Goal: Task Accomplishment & Management: Use online tool/utility

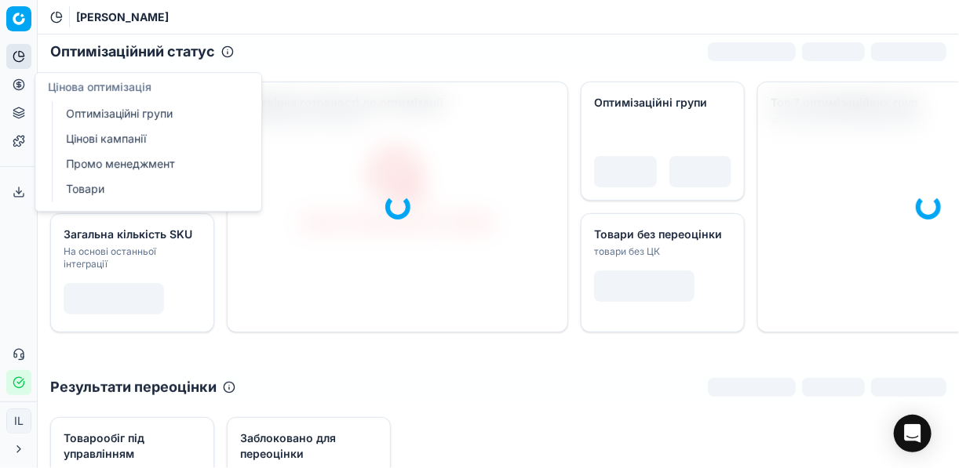
click at [17, 86] on icon at bounding box center [18, 84] width 4 height 4
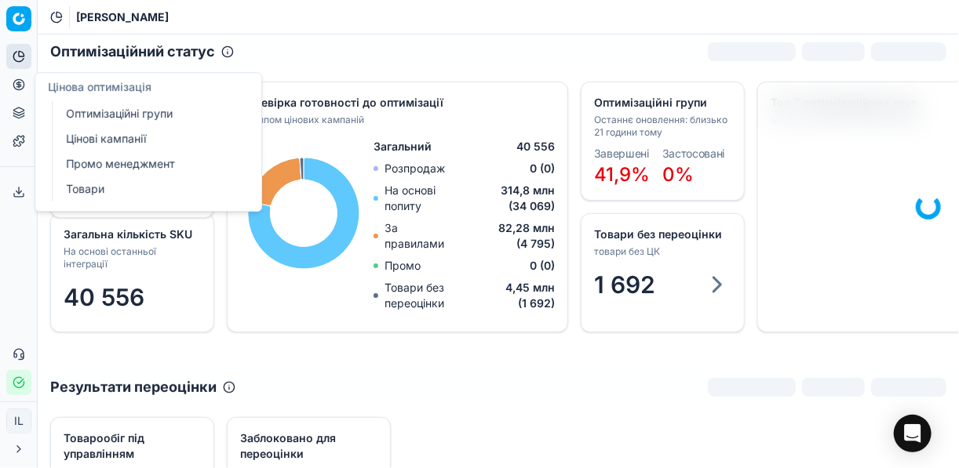
click at [84, 107] on link "Оптимізаційні групи" at bounding box center [151, 114] width 183 height 22
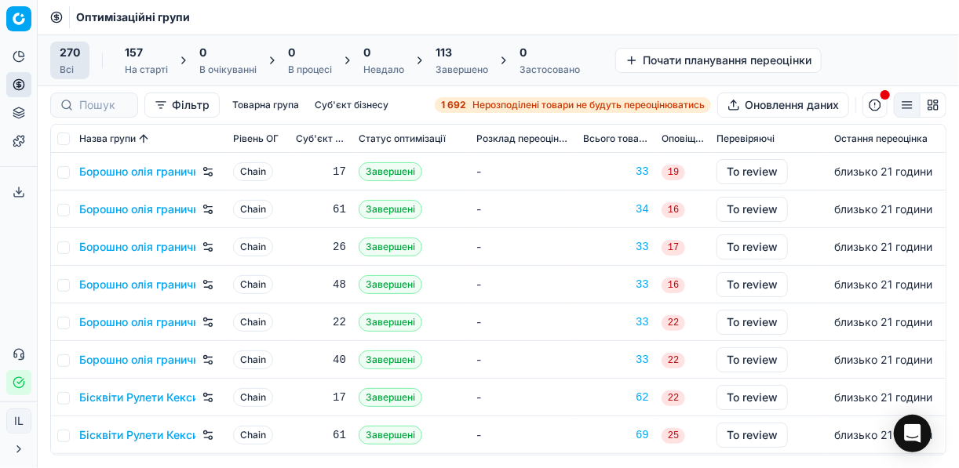
click at [16, 381] on icon "button" at bounding box center [19, 383] width 13 height 13
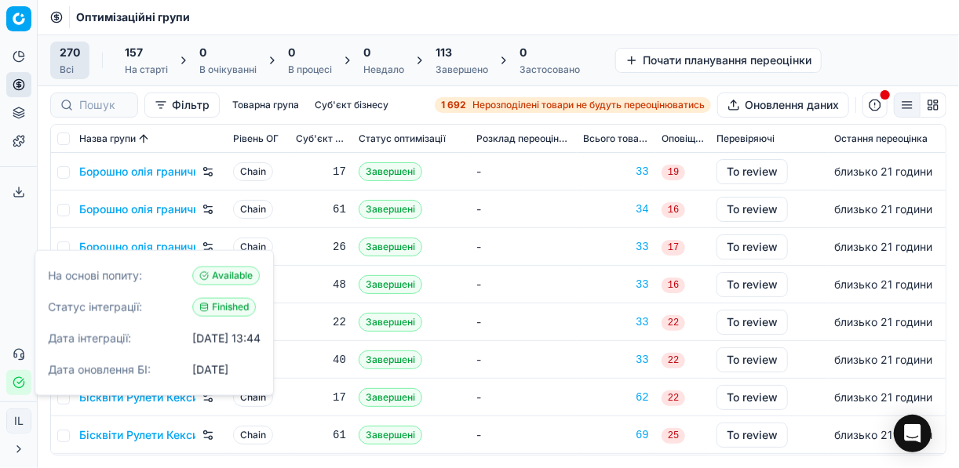
click at [534, 312] on td "-" at bounding box center [523, 323] width 107 height 38
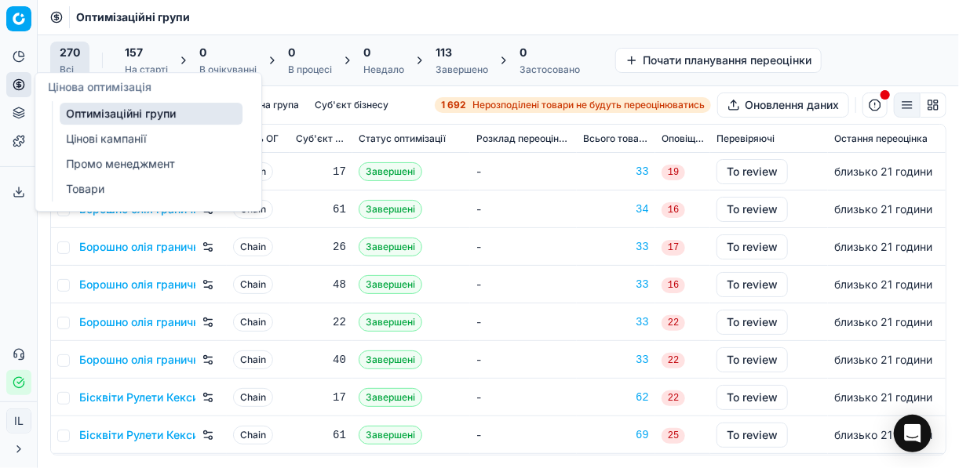
click at [106, 139] on link "Цінові кампанії" at bounding box center [151, 139] width 183 height 22
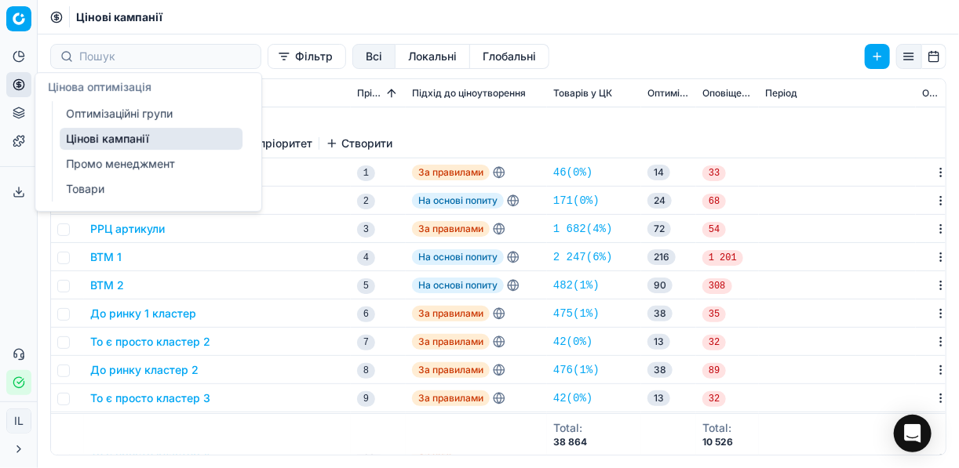
click at [106, 139] on link "Цінові кампанії" at bounding box center [151, 139] width 183 height 22
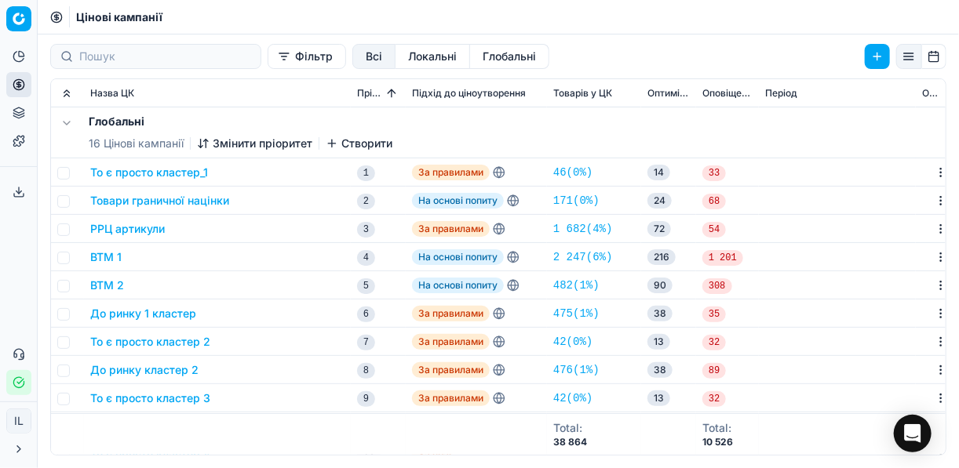
click at [268, 63] on button "Фільтр" at bounding box center [307, 56] width 78 height 25
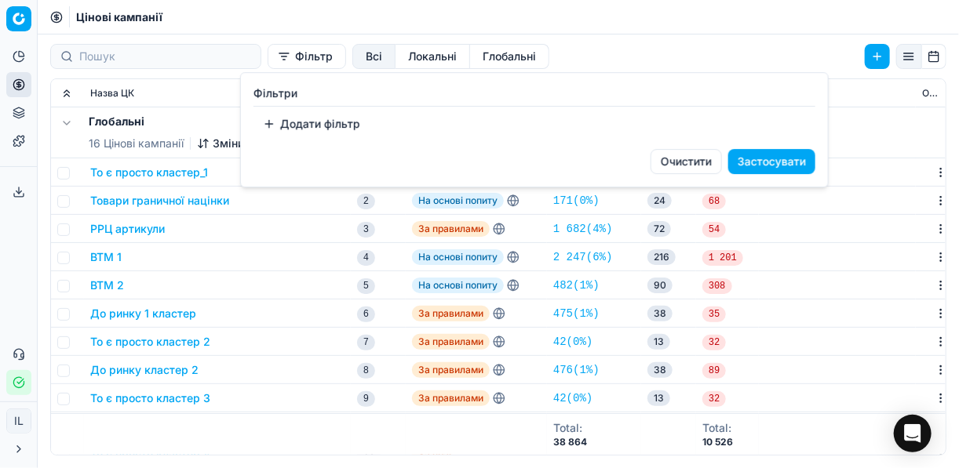
click at [309, 129] on button "Додати фільтр" at bounding box center [311, 123] width 116 height 25
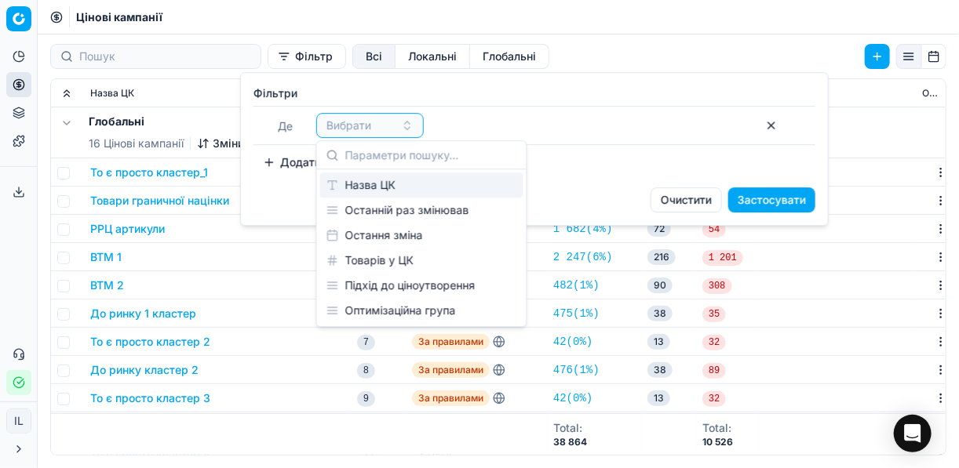
click at [382, 181] on div "Назва ЦК" at bounding box center [421, 185] width 203 height 25
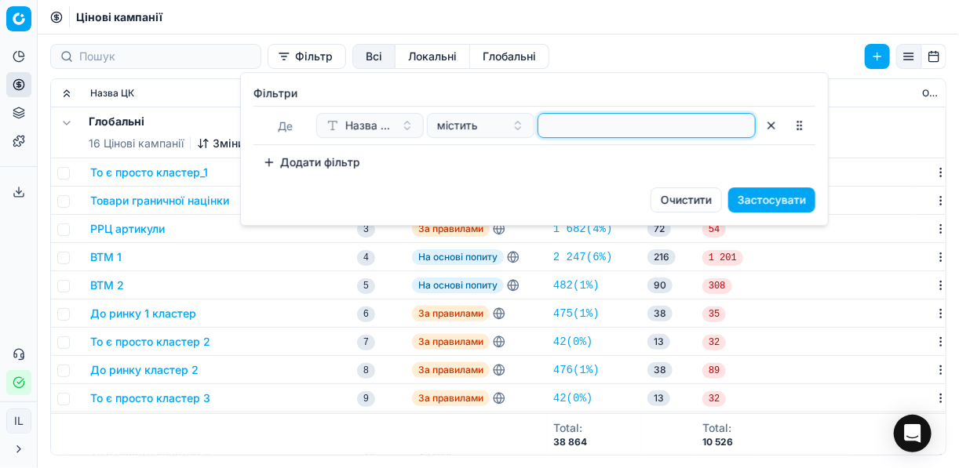
click at [560, 119] on input at bounding box center [647, 126] width 204 height 24
type input "консер"
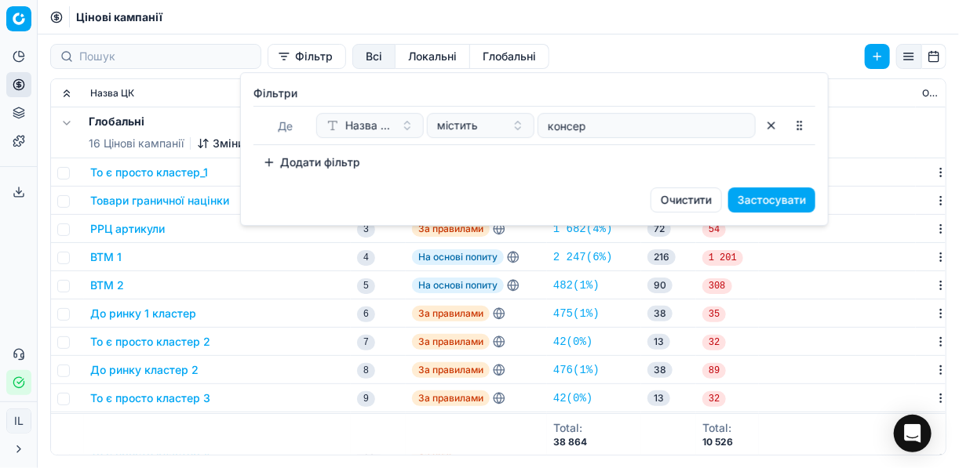
click at [798, 200] on button "Застосувати" at bounding box center [771, 200] width 87 height 25
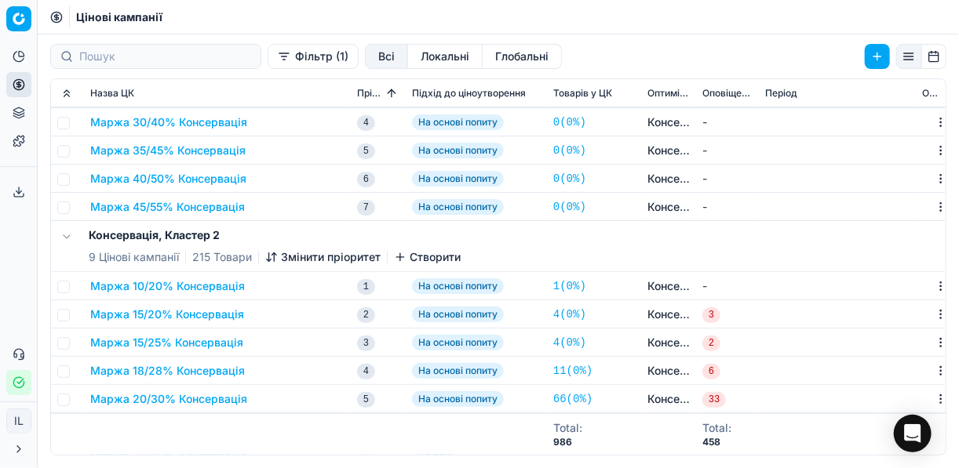
scroll to position [251, 0]
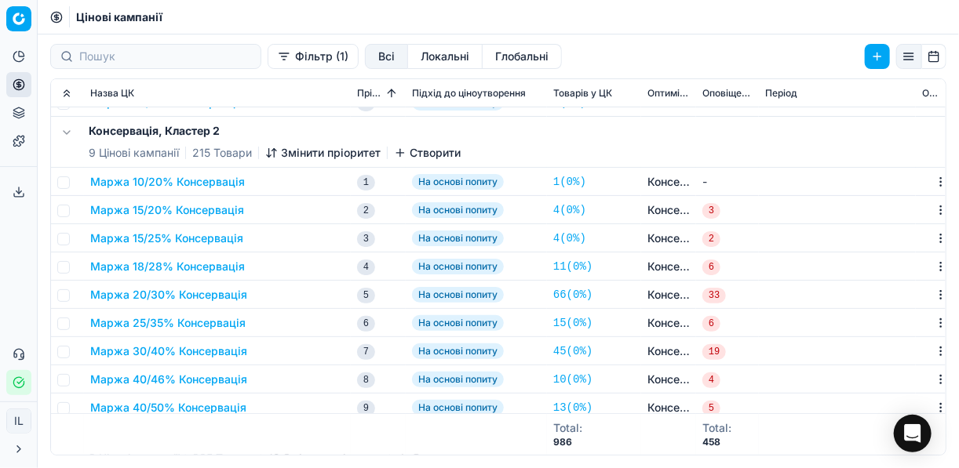
click at [69, 210] on td at bounding box center [67, 210] width 33 height 28
click at [61, 211] on input "checkbox" at bounding box center [63, 211] width 13 height 13
checkbox input "true"
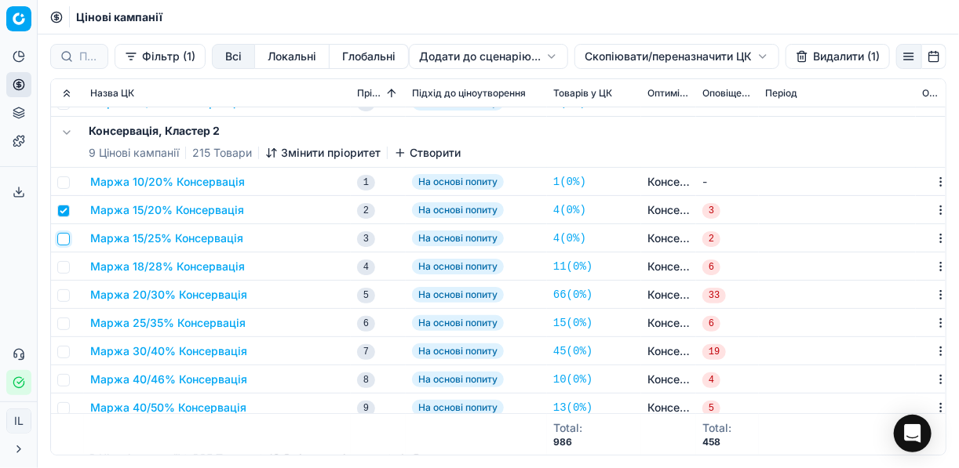
click at [66, 240] on input "checkbox" at bounding box center [63, 239] width 13 height 13
checkbox input "true"
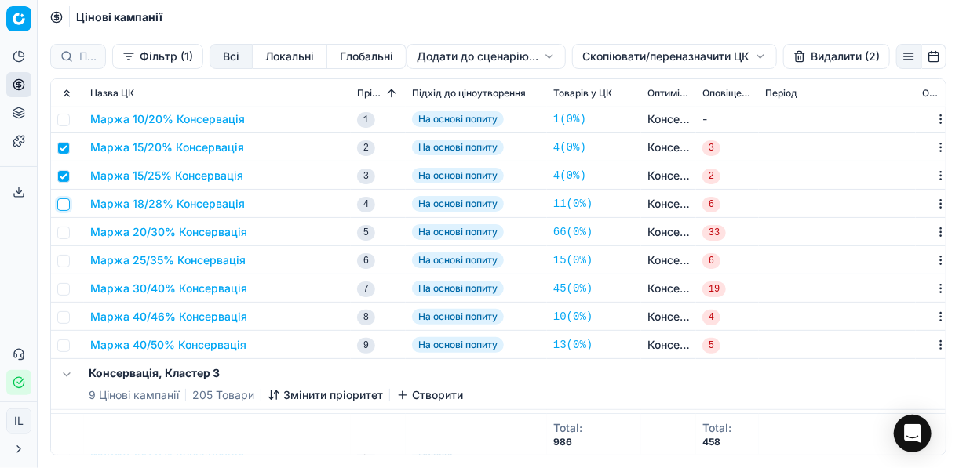
drag, startPoint x: 60, startPoint y: 202, endPoint x: 67, endPoint y: 209, distance: 10.0
click at [60, 202] on input "checkbox" at bounding box center [63, 205] width 13 height 13
checkbox input "true"
click at [64, 227] on input "checkbox" at bounding box center [63, 233] width 13 height 13
checkbox input "true"
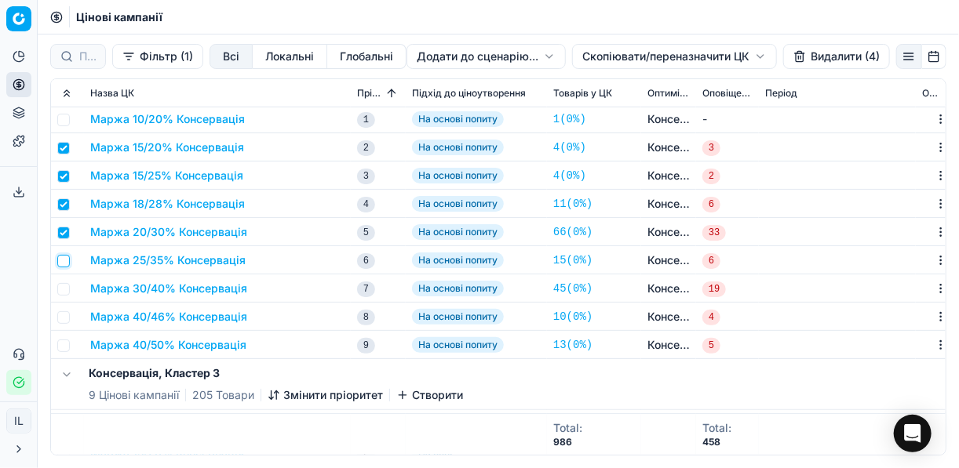
click at [64, 259] on input "checkbox" at bounding box center [63, 261] width 13 height 13
checkbox input "true"
click at [65, 291] on input "checkbox" at bounding box center [63, 289] width 13 height 13
checkbox input "true"
click at [64, 327] on td at bounding box center [67, 317] width 33 height 28
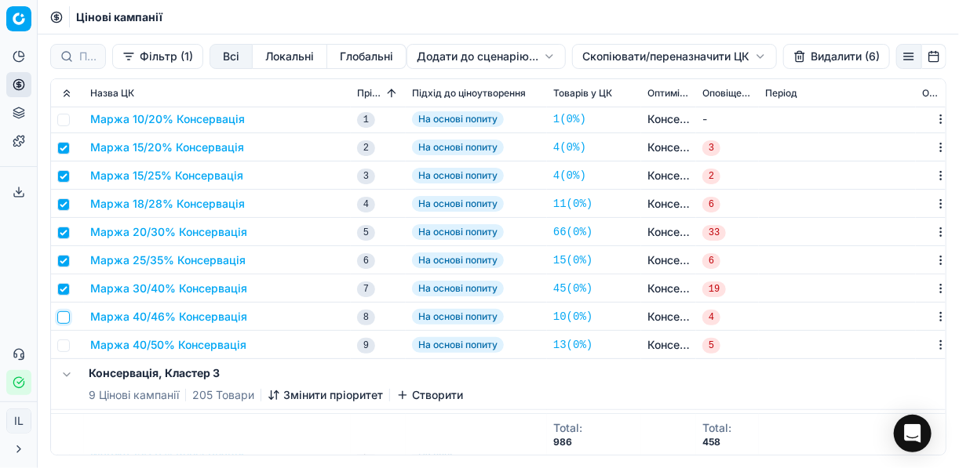
click at [66, 320] on input "checkbox" at bounding box center [63, 317] width 13 height 13
checkbox input "true"
click at [68, 351] on td at bounding box center [67, 345] width 33 height 28
click at [62, 346] on input "checkbox" at bounding box center [63, 346] width 13 height 13
checkbox input "true"
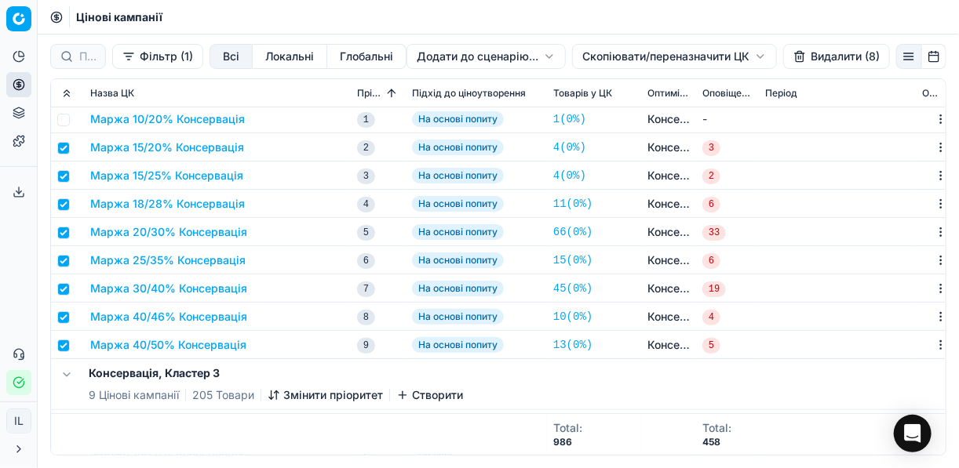
click at [836, 59] on button "Видалити (8)" at bounding box center [836, 56] width 107 height 25
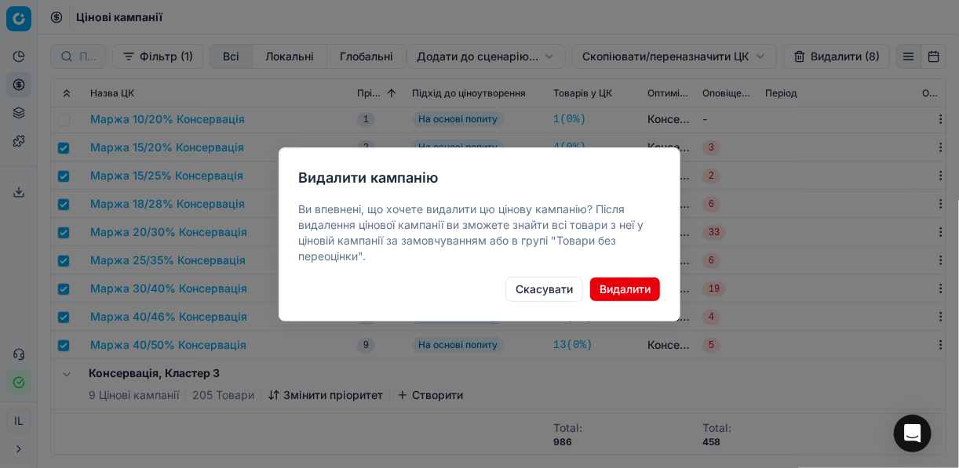
click at [632, 289] on button "Видалити" at bounding box center [624, 289] width 71 height 25
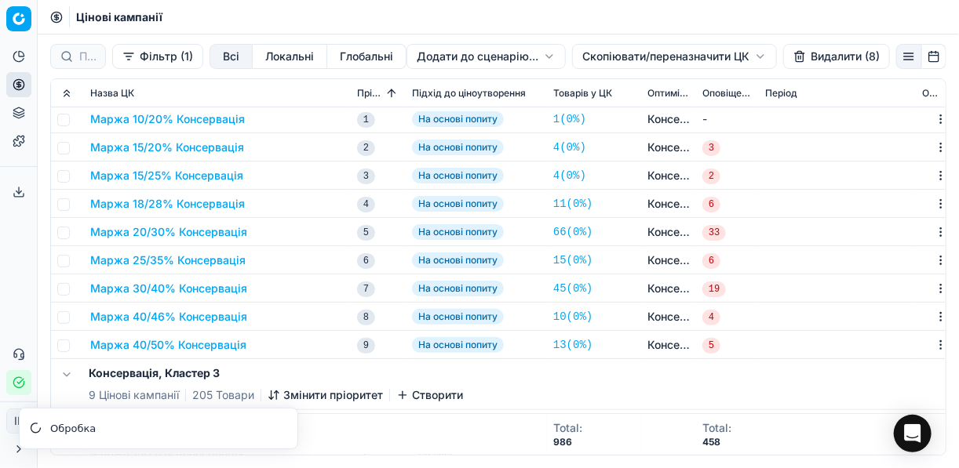
checkbox input "false"
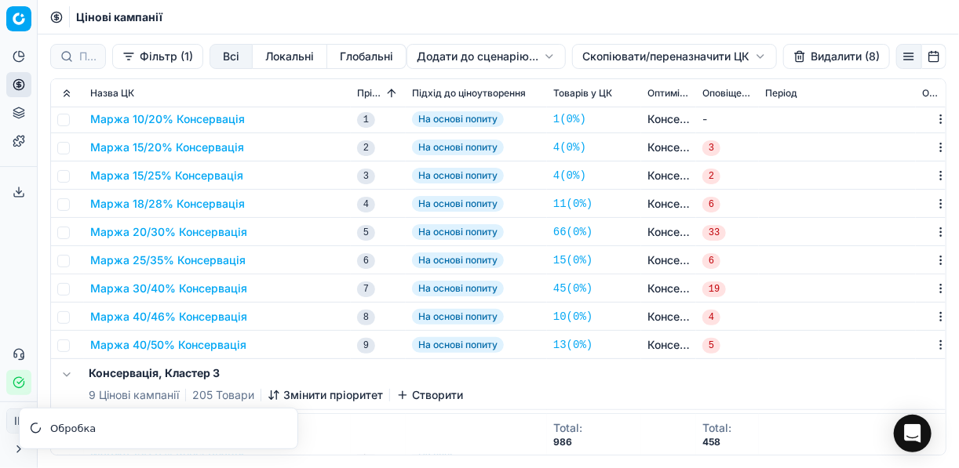
checkbox input "false"
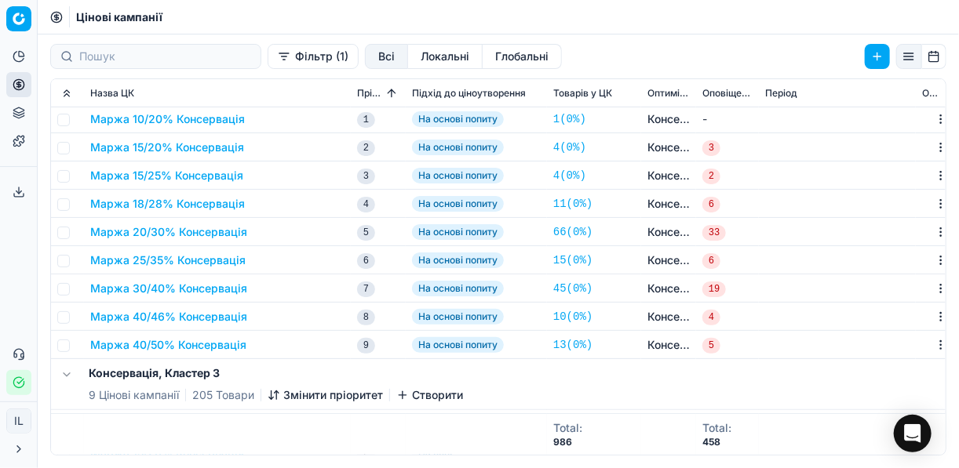
click at [632, 289] on td "45 ( 0% )" at bounding box center [594, 289] width 94 height 28
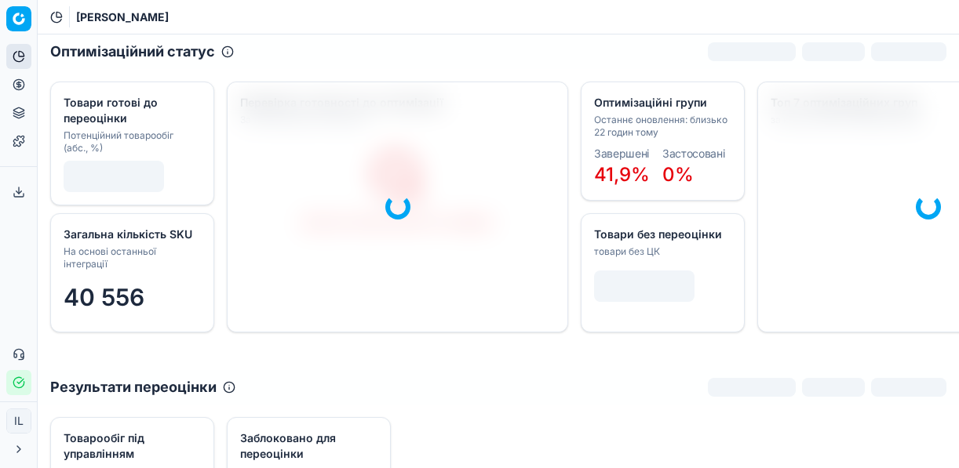
click at [19, 88] on icon at bounding box center [19, 85] width 0 height 6
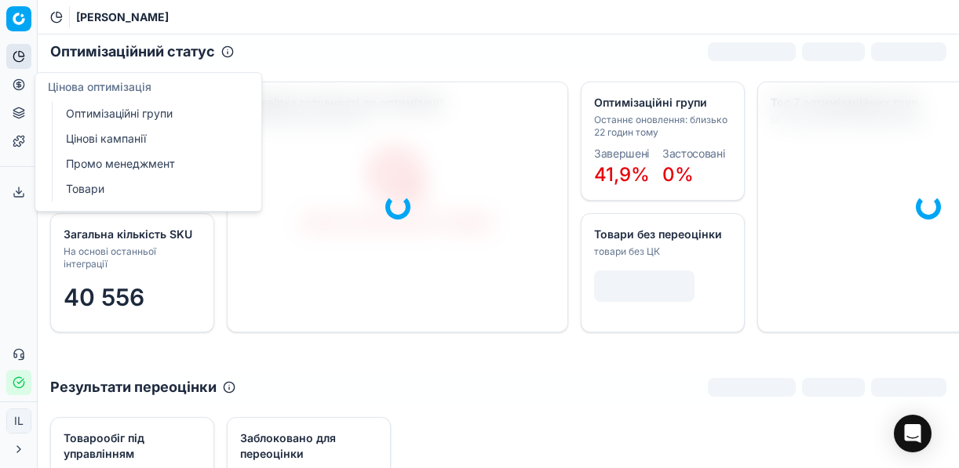
click at [23, 386] on icon "button" at bounding box center [18, 382] width 10 height 10
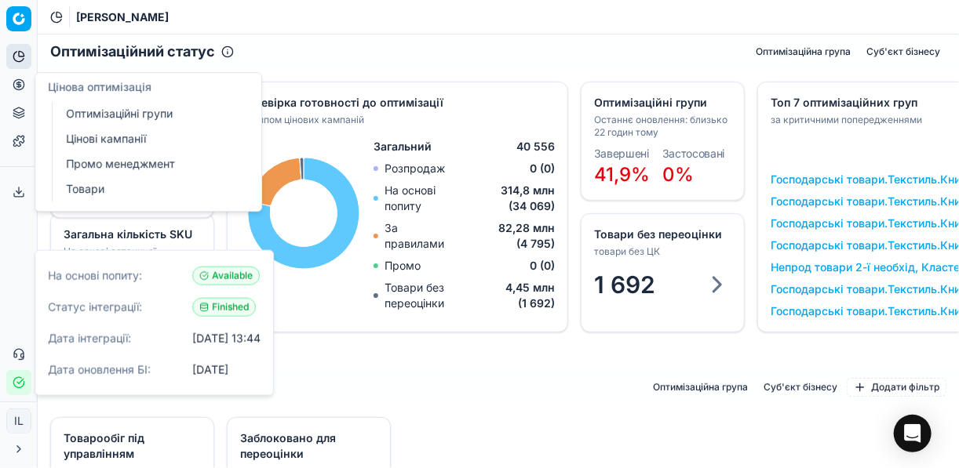
click at [129, 113] on link "Оптимізаційні групи" at bounding box center [151, 114] width 183 height 22
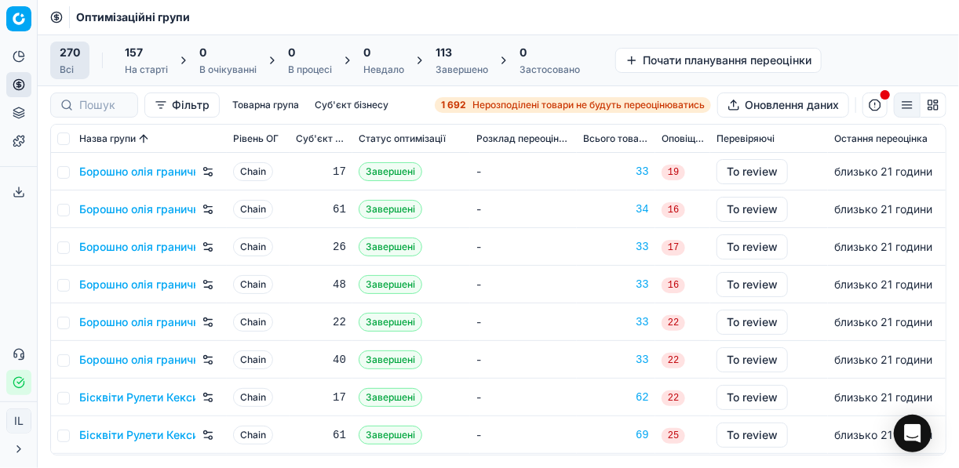
click at [171, 102] on button "Фільтр" at bounding box center [181, 105] width 75 height 25
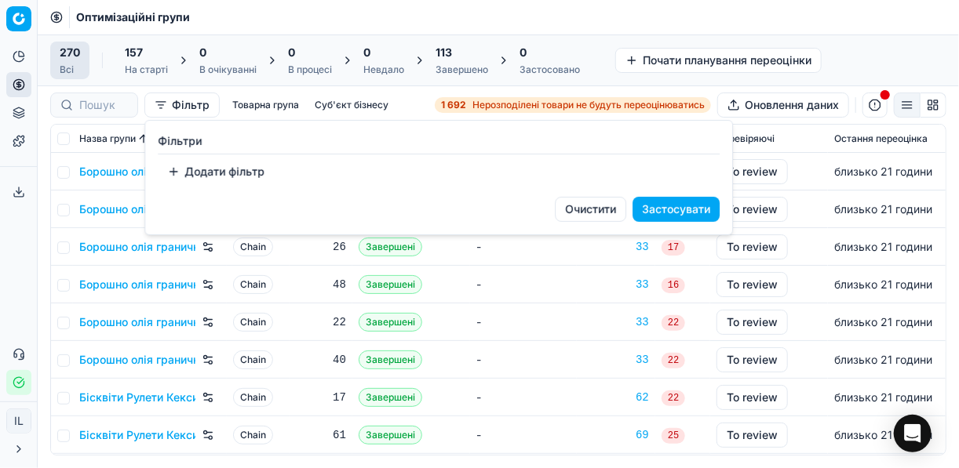
click at [180, 173] on button "Додати фільтр" at bounding box center [216, 171] width 116 height 25
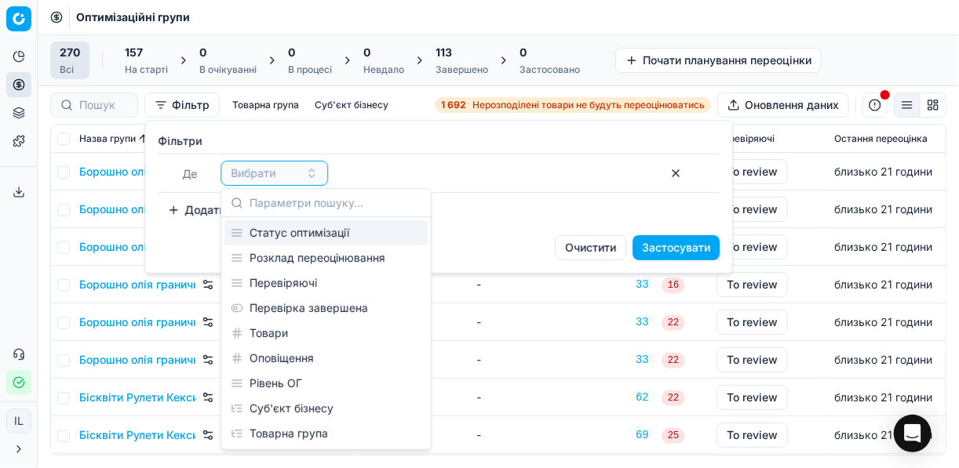
click at [410, 144] on label "Фiльтри" at bounding box center [439, 141] width 562 height 16
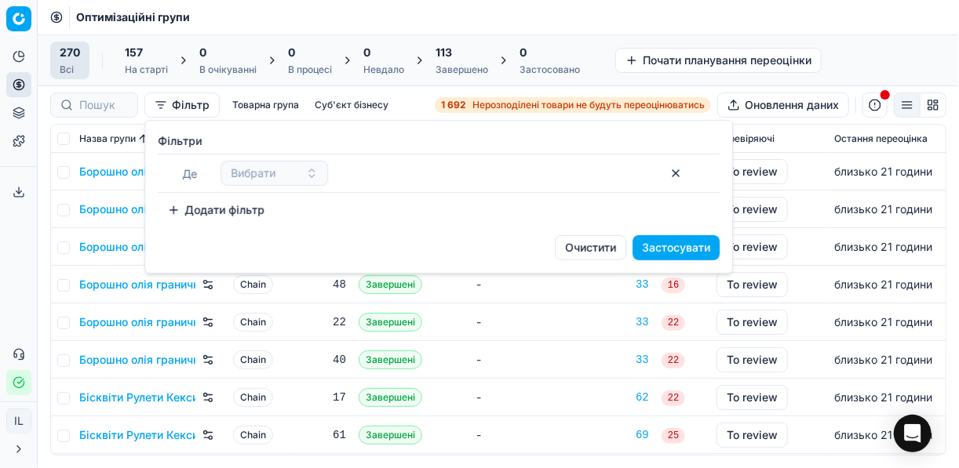
click at [784, 122] on html "Pricing platform Аналітика Цінова оптимізація Асортимент продукції Шаблони Серв…" at bounding box center [479, 234] width 959 height 468
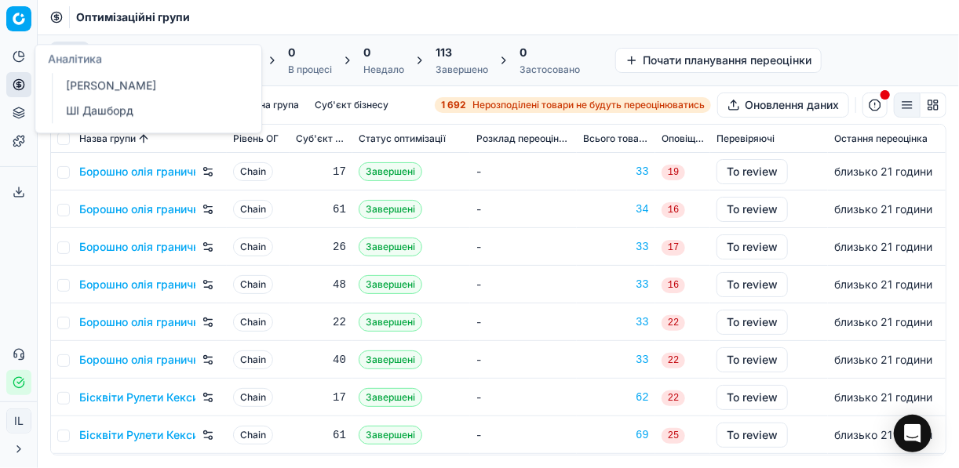
click at [24, 53] on icon at bounding box center [21, 53] width 5 height 5
click at [131, 86] on link "[PERSON_NAME]" at bounding box center [151, 86] width 183 height 22
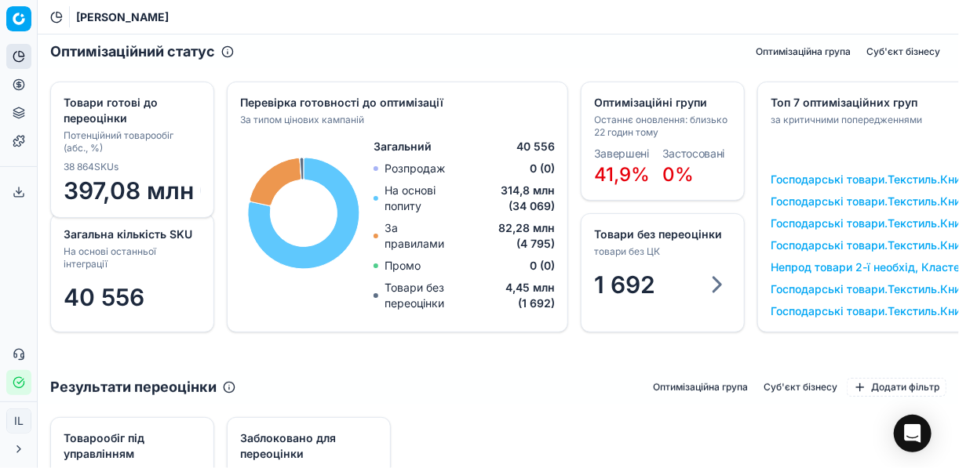
click at [798, 49] on button "Оптимізаційна група" at bounding box center [802, 51] width 107 height 19
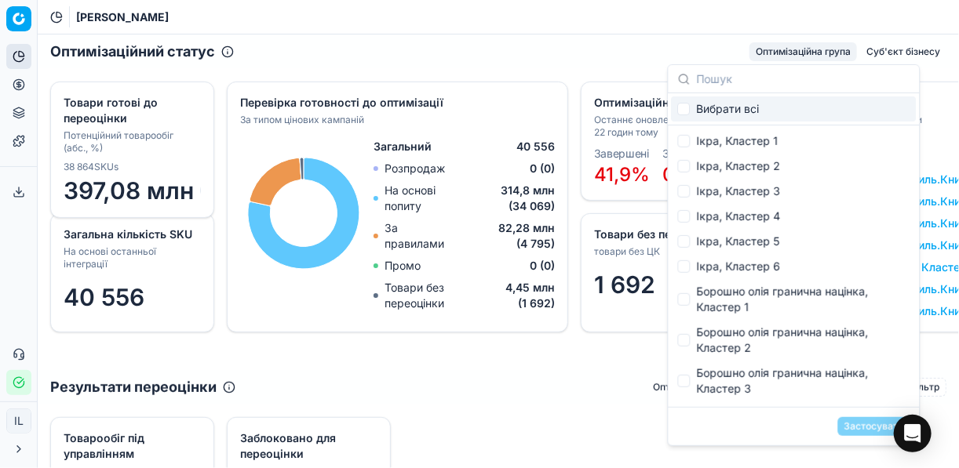
click at [691, 105] on div "Вибрати всі" at bounding box center [794, 109] width 245 height 25
checkbox input "true"
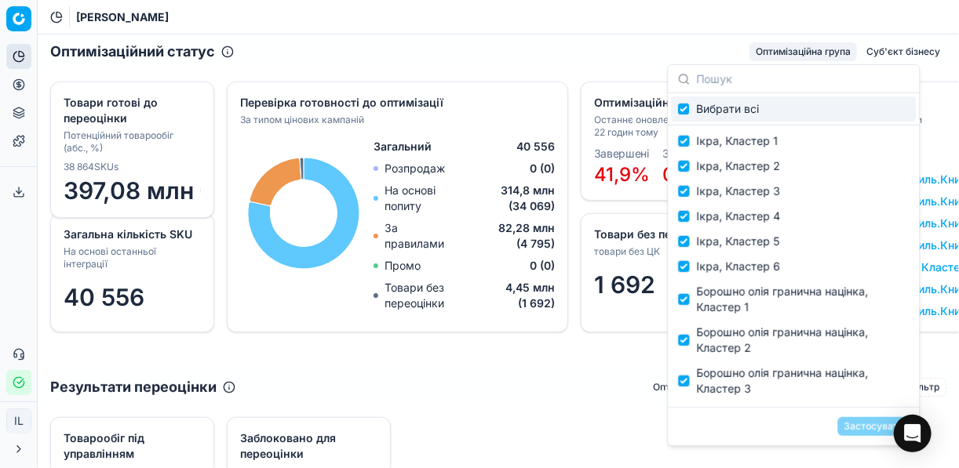
checkbox input "true"
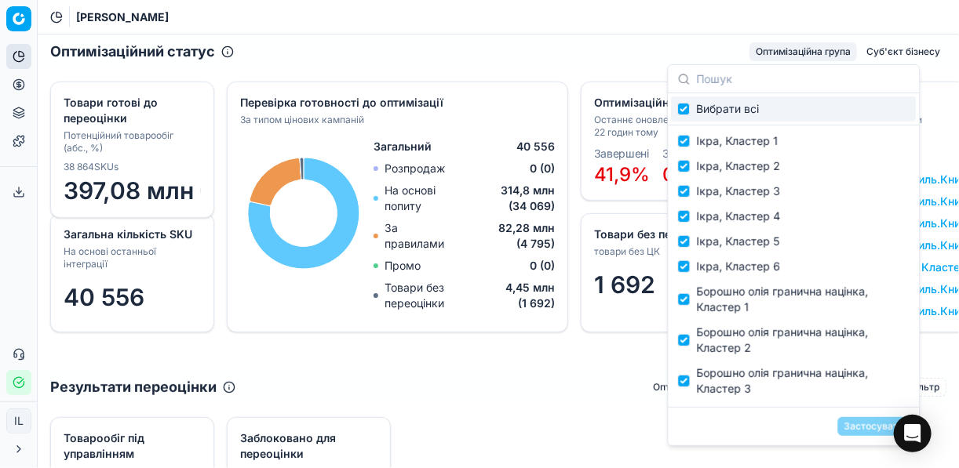
checkbox input "true"
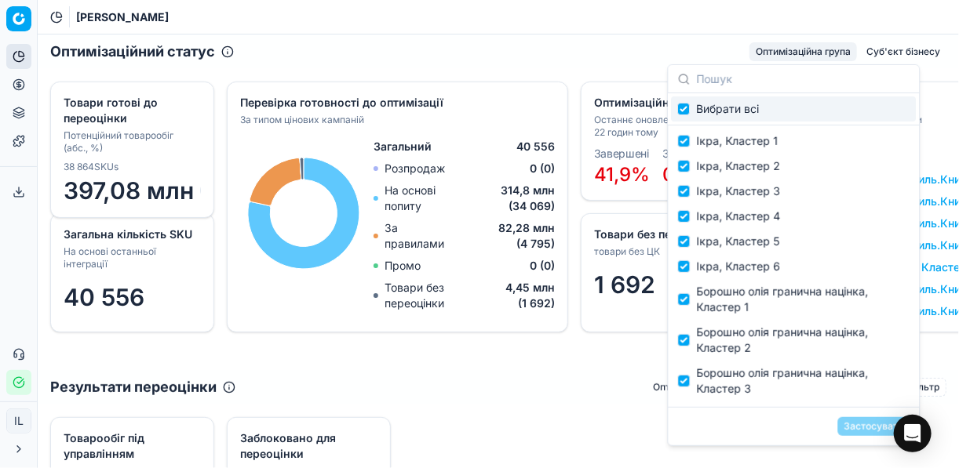
checkbox input "true"
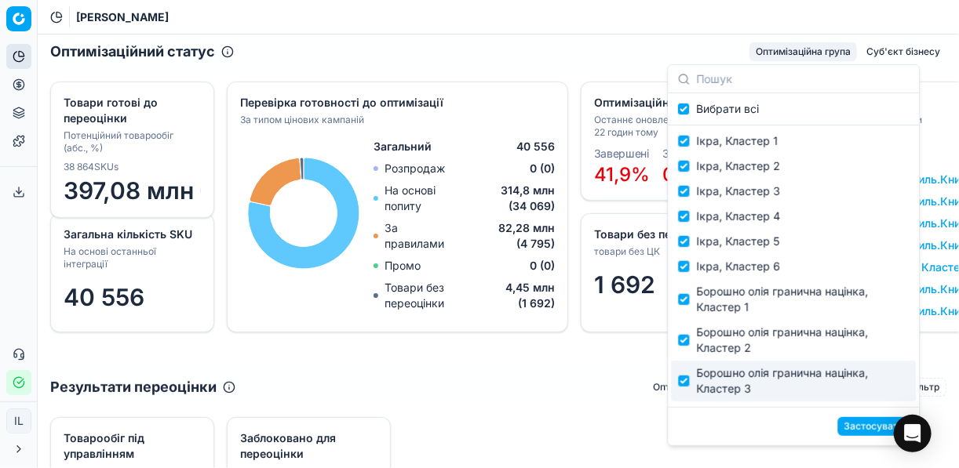
checkbox input "false"
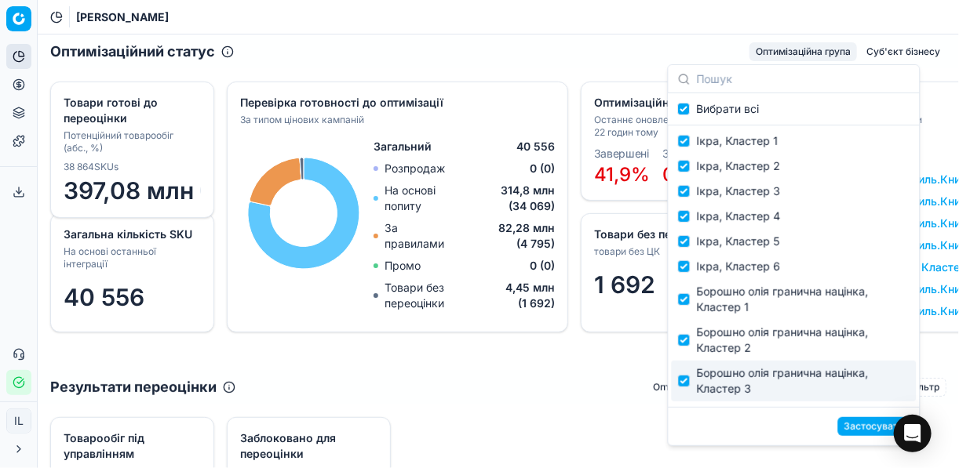
checkbox input "false"
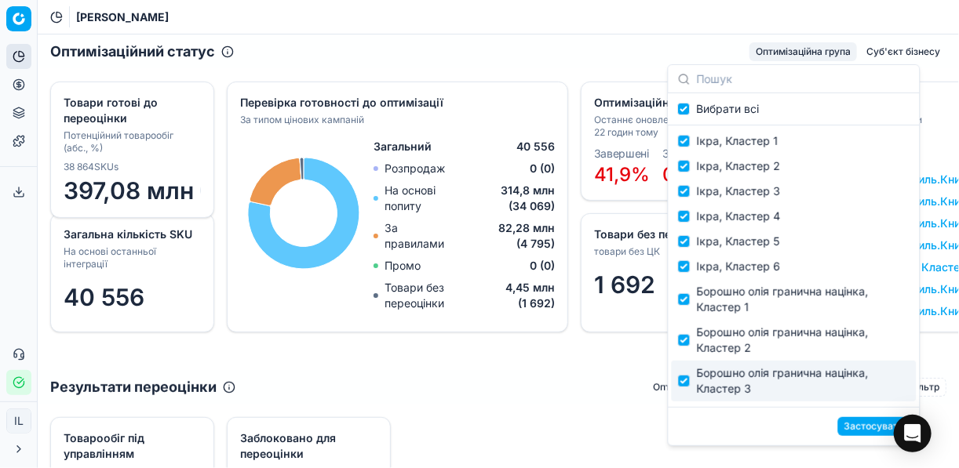
checkbox input "false"
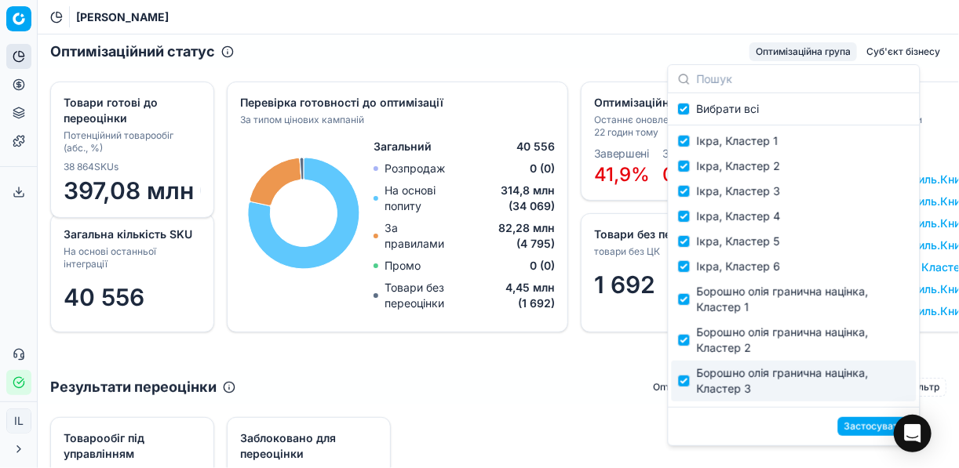
checkbox input "false"
click at [513, 337] on div "Загальна кількість SKU На основі останньої інтеграції 40 556 Оптимізаційні груп…" at bounding box center [498, 207] width 921 height 276
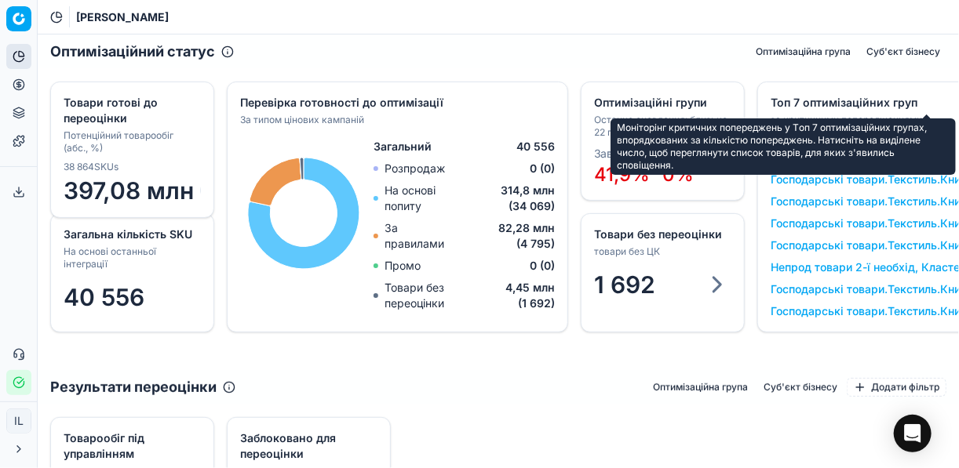
click at [841, 104] on div "Топ 7 оптимізаційних груп" at bounding box center [925, 103] width 311 height 16
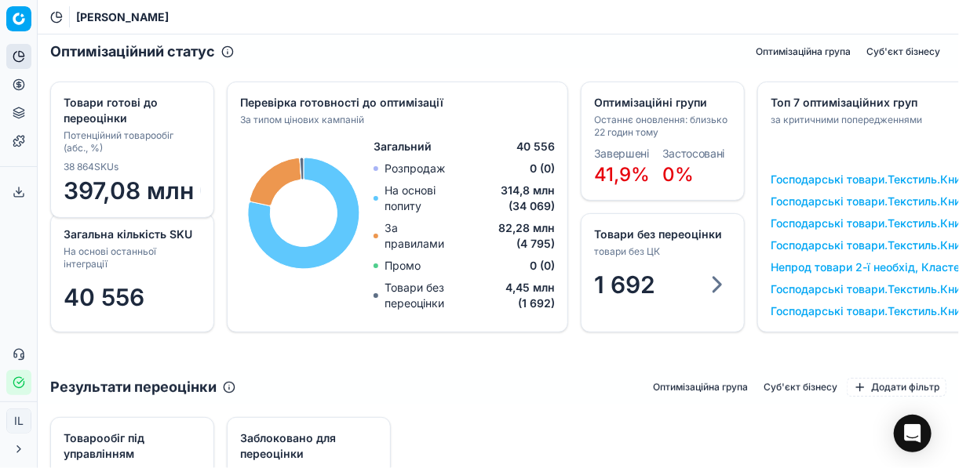
click at [810, 242] on link "Господарські товари.Текстиль.Книги.Інше, Кластер 4" at bounding box center [910, 246] width 280 height 16
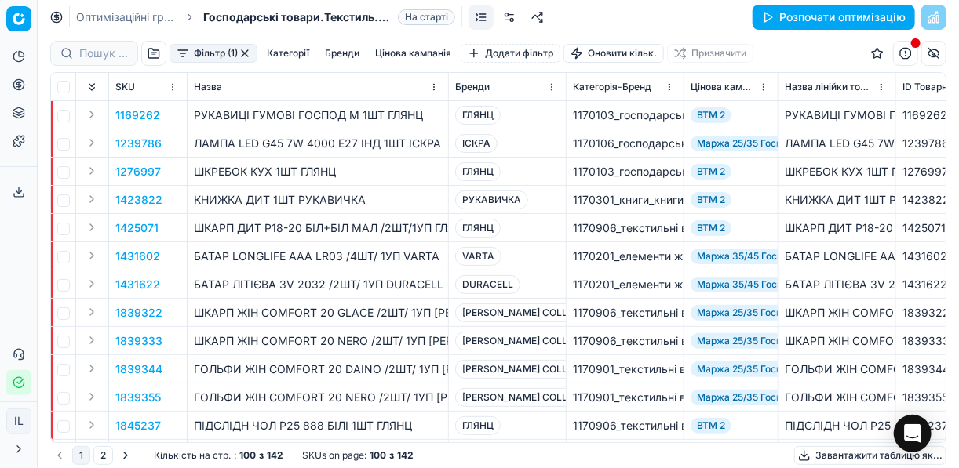
click at [92, 111] on button "Expand" at bounding box center [91, 114] width 19 height 19
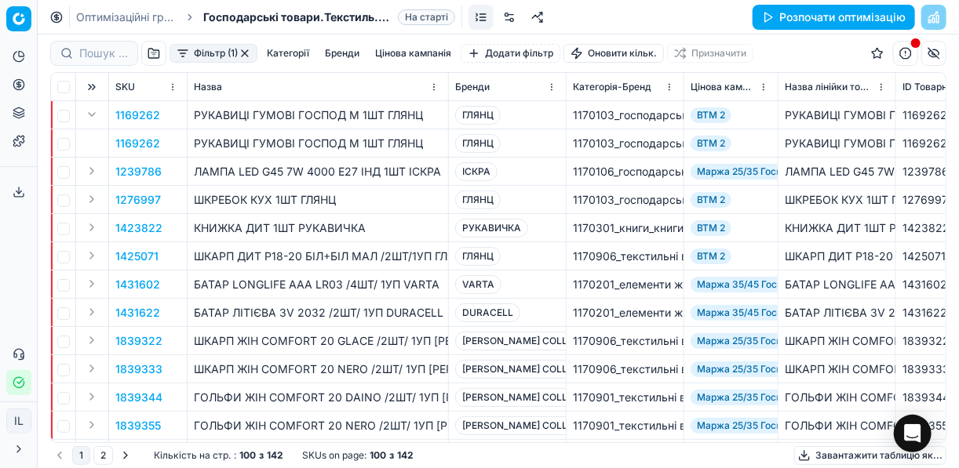
click at [92, 173] on button "Expand" at bounding box center [91, 171] width 19 height 19
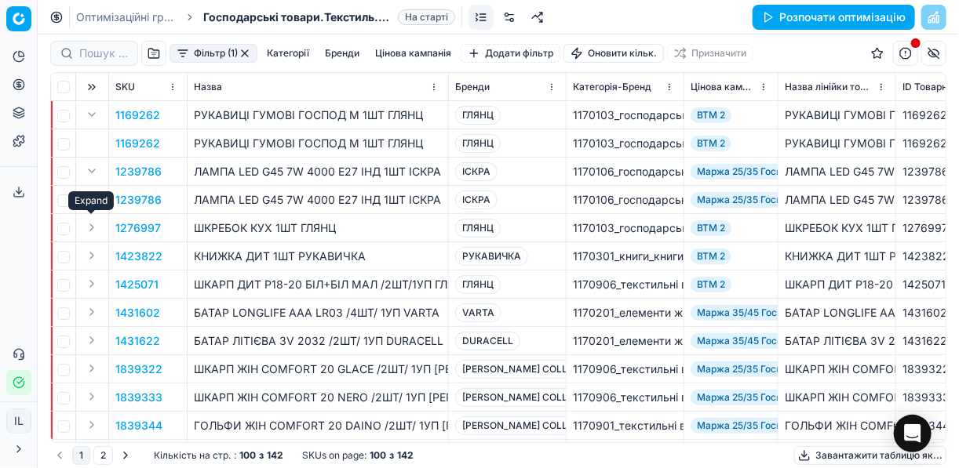
click at [96, 229] on button "Expand" at bounding box center [91, 227] width 19 height 19
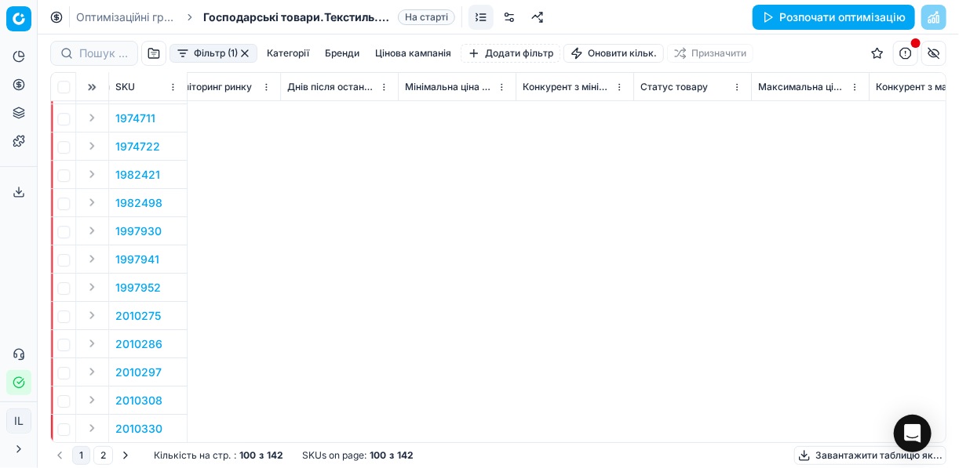
scroll to position [1946, 0]
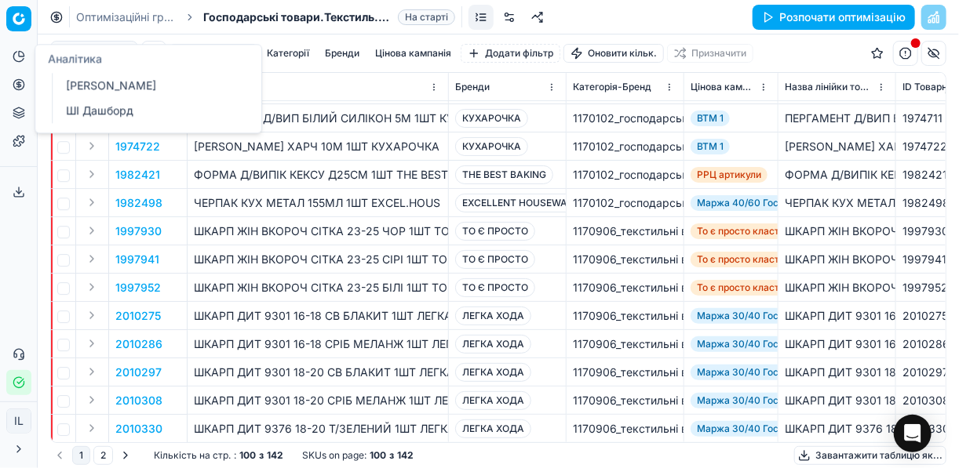
click at [91, 91] on link "[PERSON_NAME]" at bounding box center [151, 86] width 183 height 22
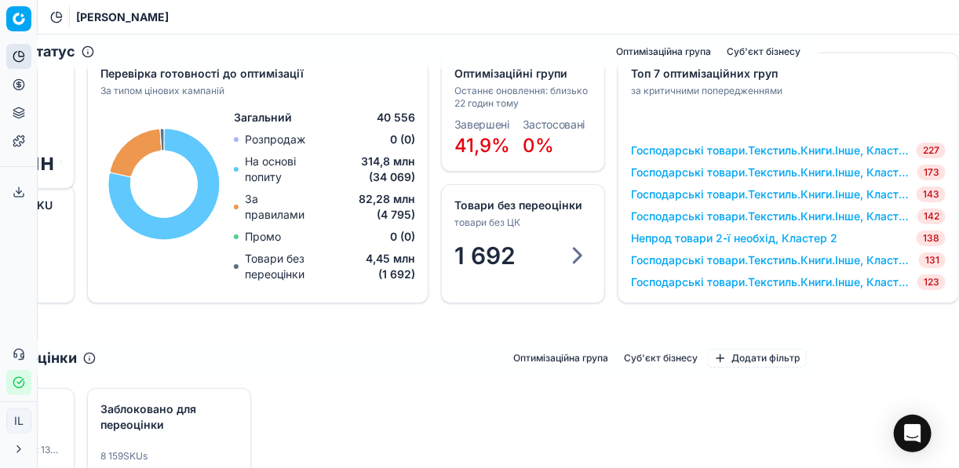
scroll to position [0, 149]
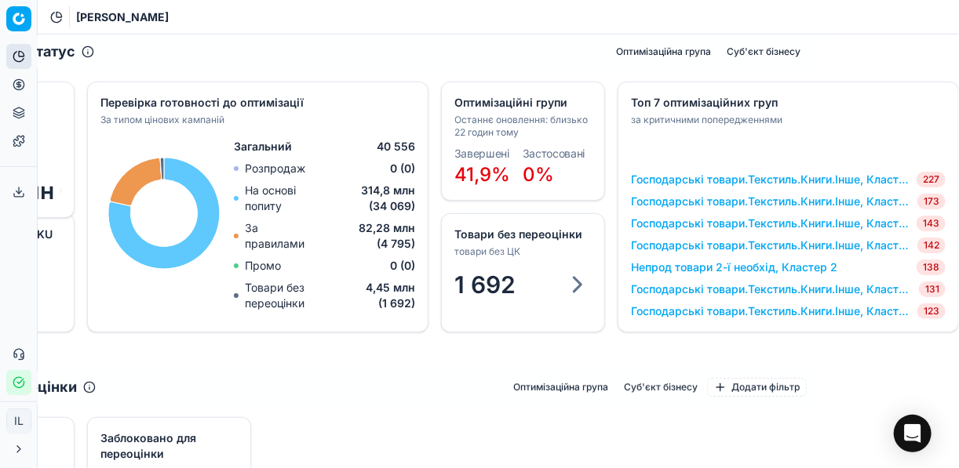
click at [763, 204] on link "Господарські товари.Текстиль.Книги.Інше, Кластер 6" at bounding box center [771, 202] width 280 height 16
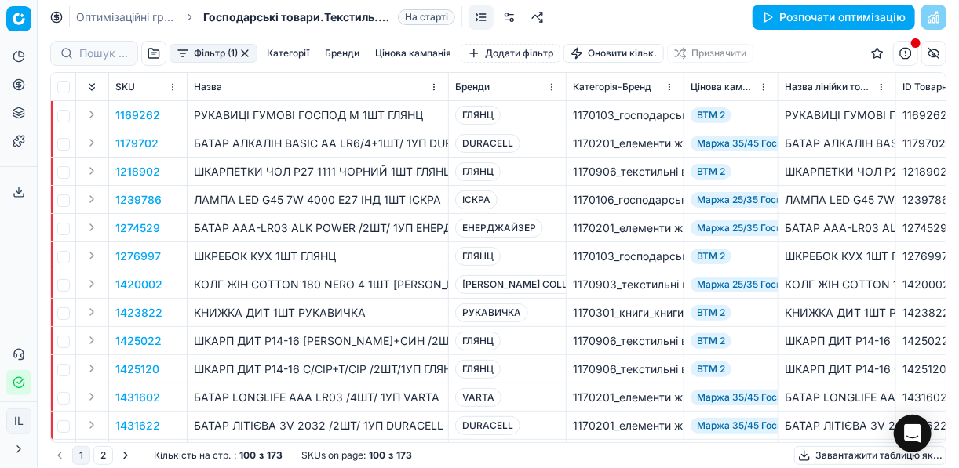
click at [92, 286] on button "Expand" at bounding box center [91, 284] width 19 height 19
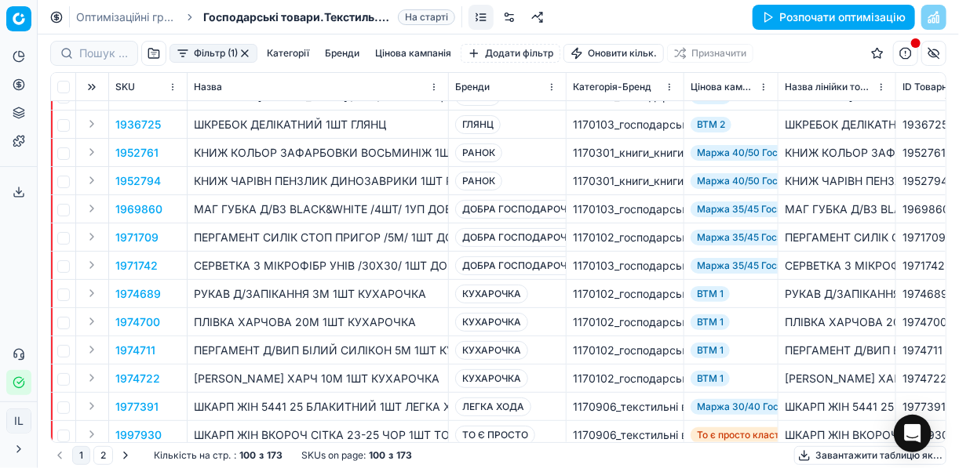
scroll to position [2520, 0]
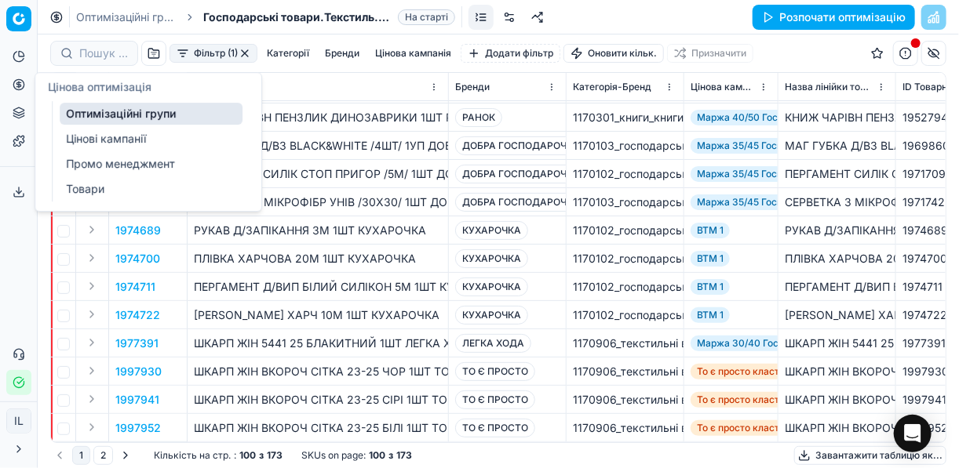
click at [145, 109] on link "Оптимізаційні групи" at bounding box center [151, 114] width 183 height 22
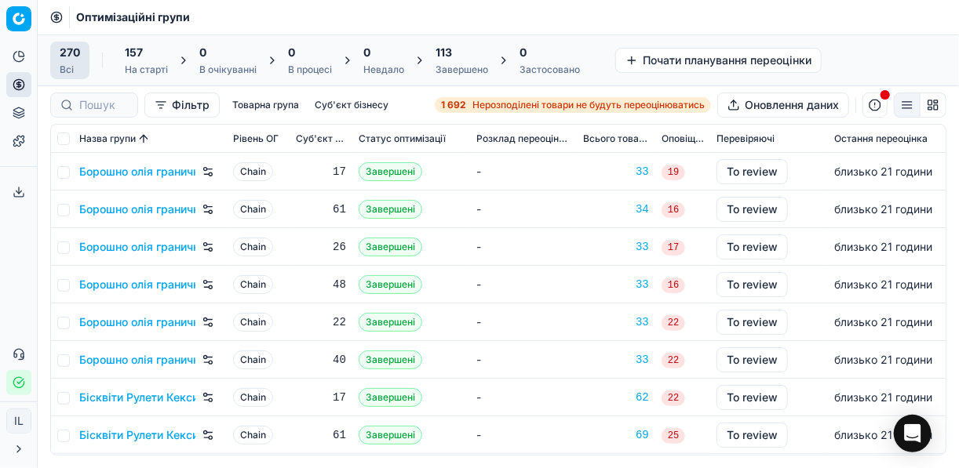
click at [13, 52] on icon at bounding box center [19, 56] width 13 height 13
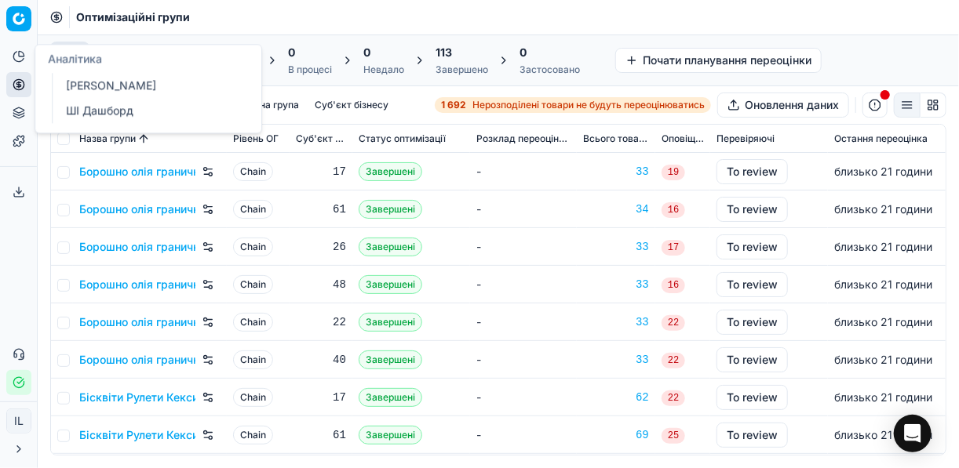
click at [93, 109] on link "ШІ Дашборд" at bounding box center [151, 111] width 183 height 22
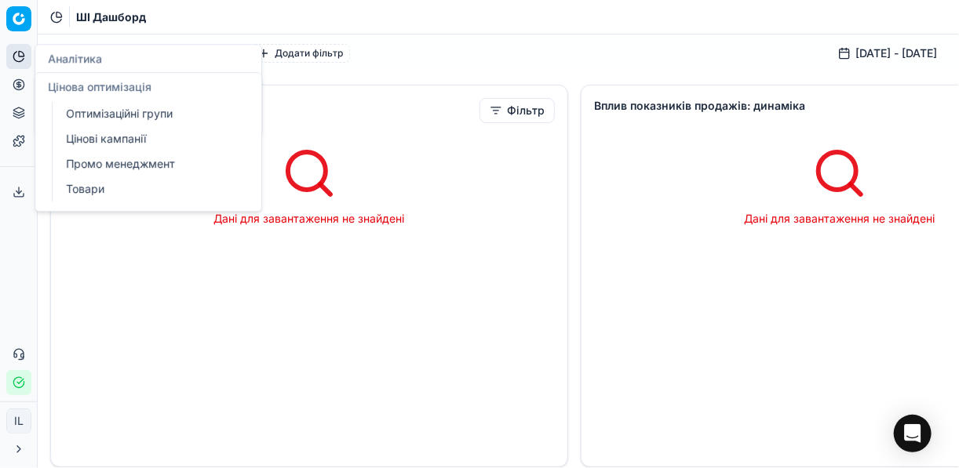
click at [16, 82] on icon at bounding box center [18, 84] width 4 height 4
click at [83, 118] on link "Оптимізаційні групи" at bounding box center [151, 114] width 183 height 22
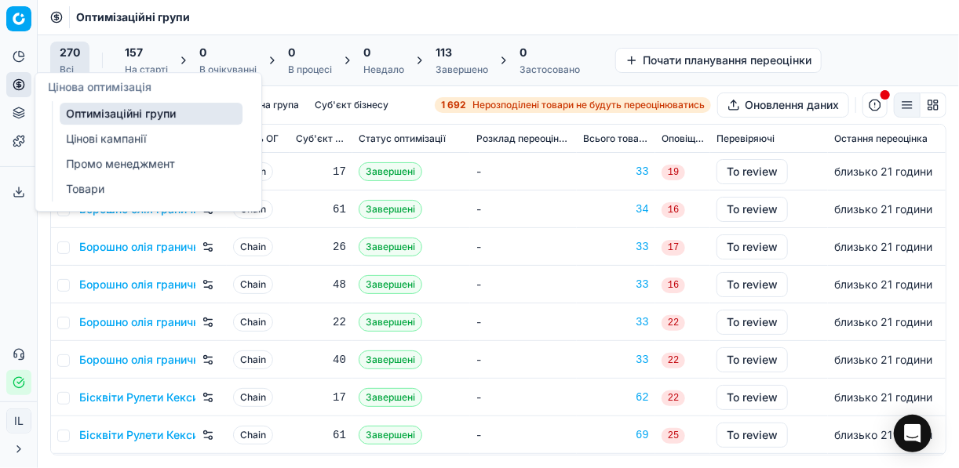
click at [100, 137] on link "Цінові кампанії" at bounding box center [151, 139] width 183 height 22
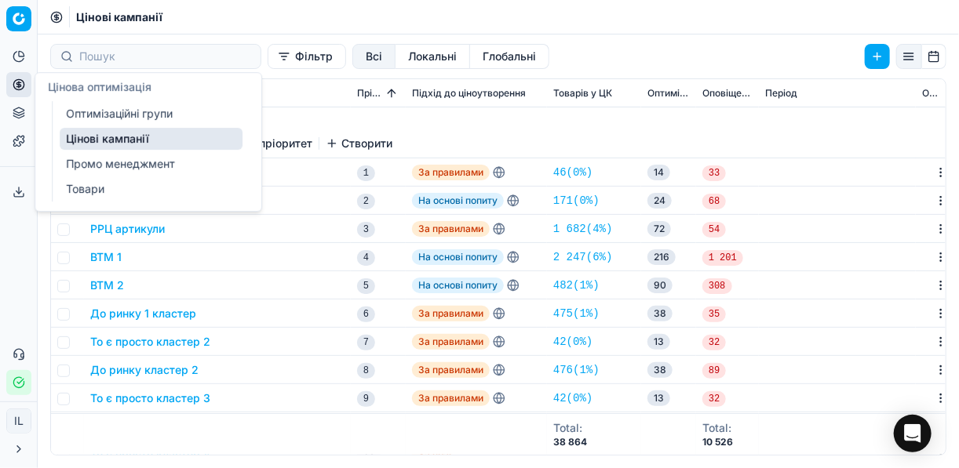
click at [21, 82] on icon at bounding box center [19, 84] width 13 height 13
click at [96, 110] on link "Оптимізаційні групи" at bounding box center [151, 114] width 183 height 22
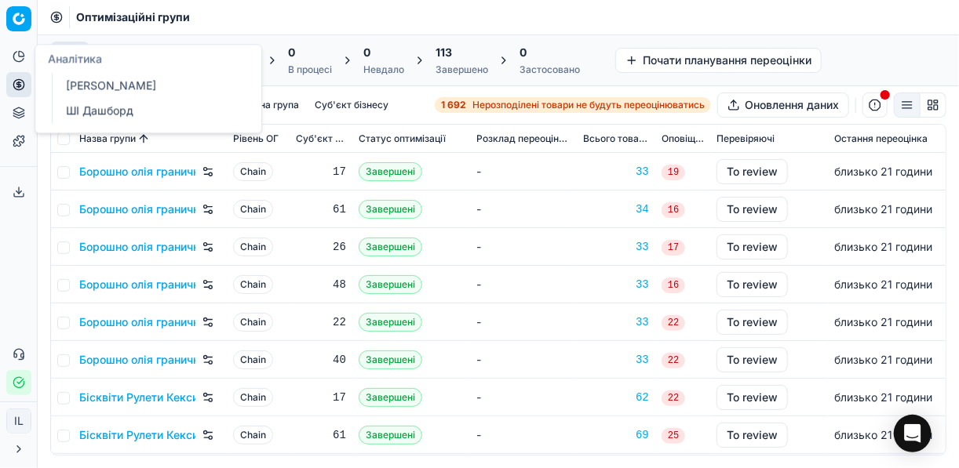
click at [87, 80] on link "[PERSON_NAME]" at bounding box center [151, 86] width 183 height 22
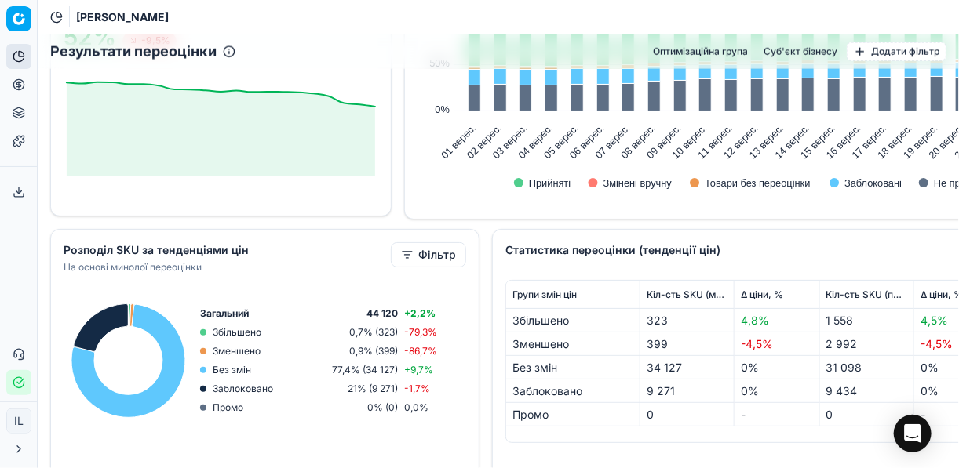
scroll to position [879, 0]
